Goal: Navigation & Orientation: Find specific page/section

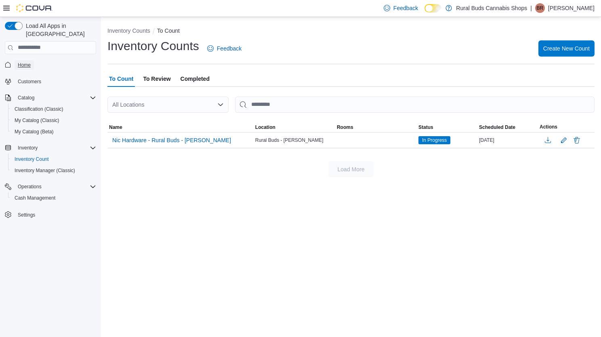
click at [18, 60] on span "Home" at bounding box center [24, 65] width 13 height 10
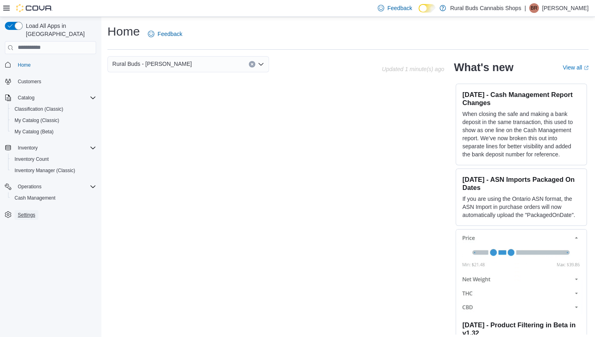
click at [29, 212] on span "Settings" at bounding box center [26, 215] width 17 height 6
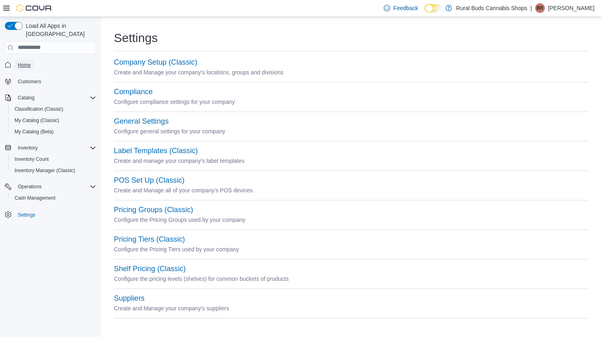
click at [21, 62] on span "Home" at bounding box center [24, 65] width 13 height 6
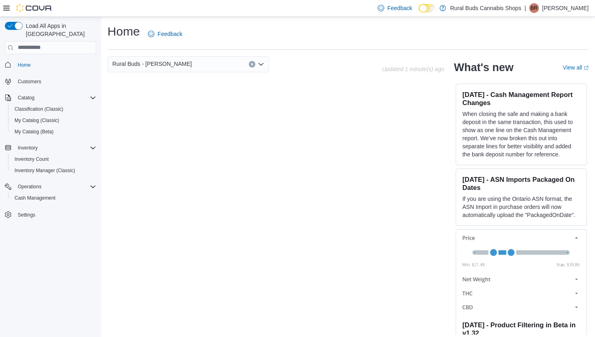
click at [562, 14] on div "Feedback Dark Mode Rural Buds Cannabis Shops | BR Breanna Reitmeier" at bounding box center [481, 8] width 214 height 16
click at [566, 10] on p "Breanna Reitmeier" at bounding box center [565, 8] width 46 height 10
click at [261, 63] on icon "Open list of options" at bounding box center [261, 64] width 6 height 6
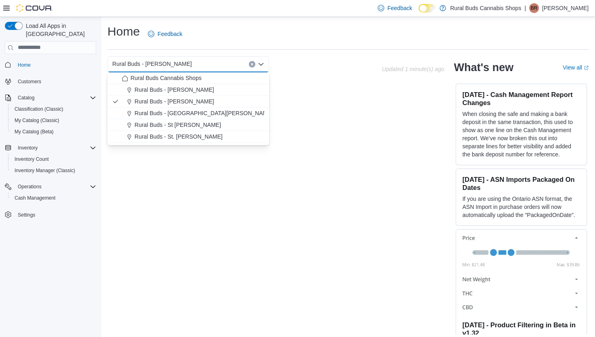
click at [569, 11] on p "Breanna Reitmeier" at bounding box center [565, 8] width 46 height 10
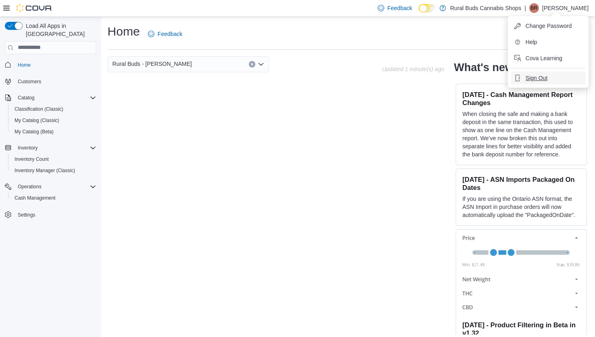
click at [538, 80] on span "Sign Out" at bounding box center [536, 78] width 22 height 8
